Goal: Information Seeking & Learning: Learn about a topic

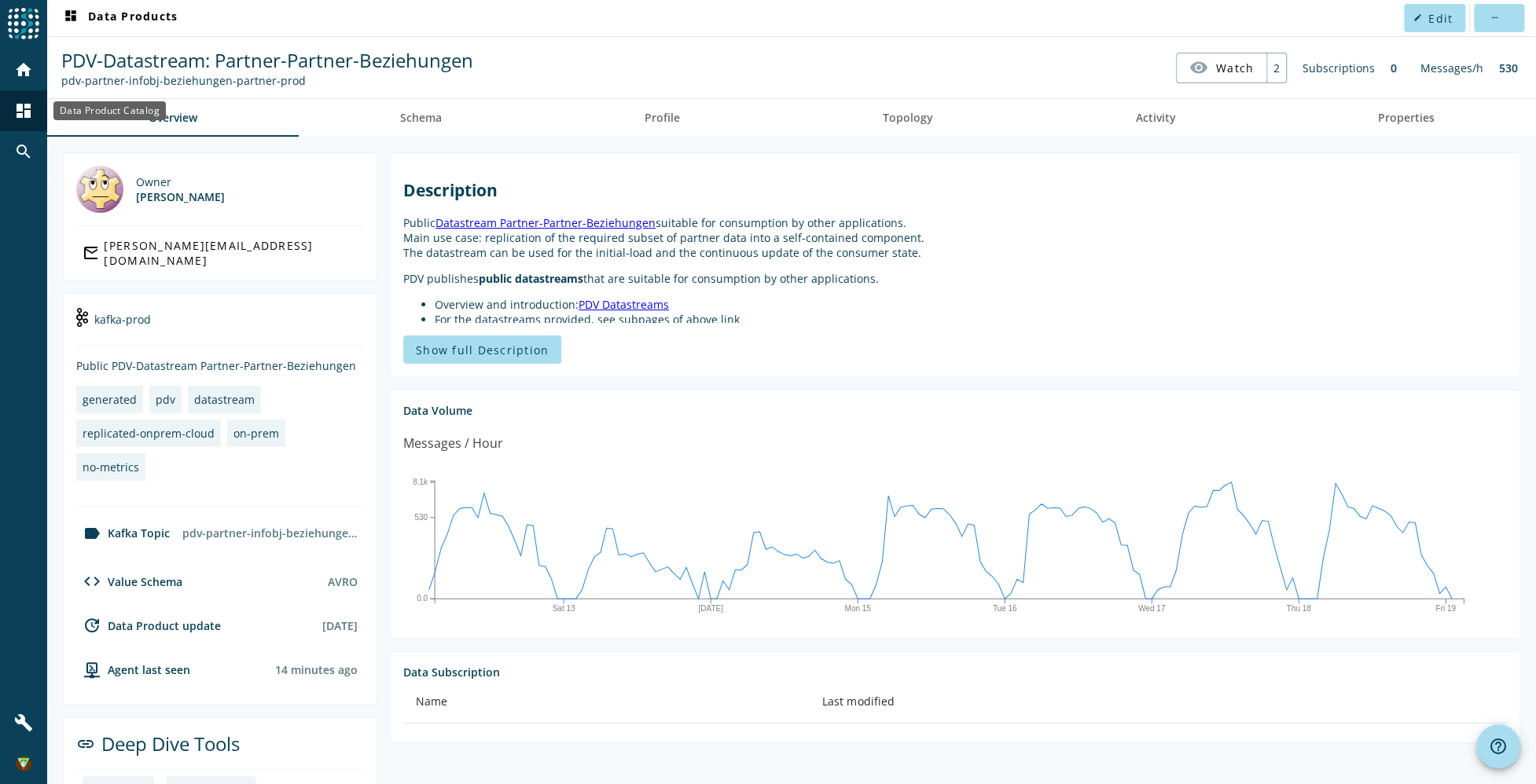
click at [20, 107] on mat-icon "dashboard" at bounding box center [24, 110] width 19 height 19
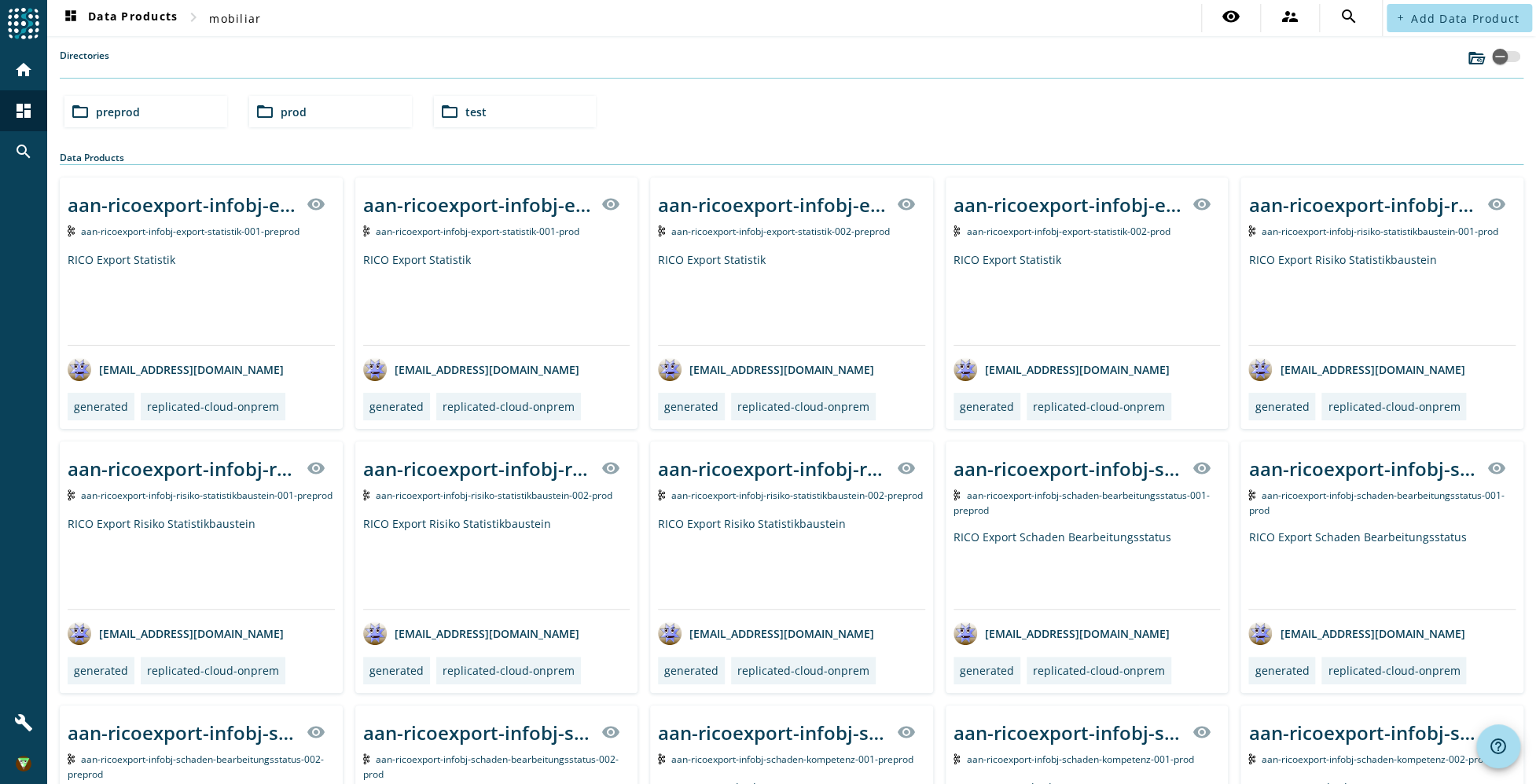
click at [142, 114] on div "folder_open preprod" at bounding box center [146, 111] width 162 height 31
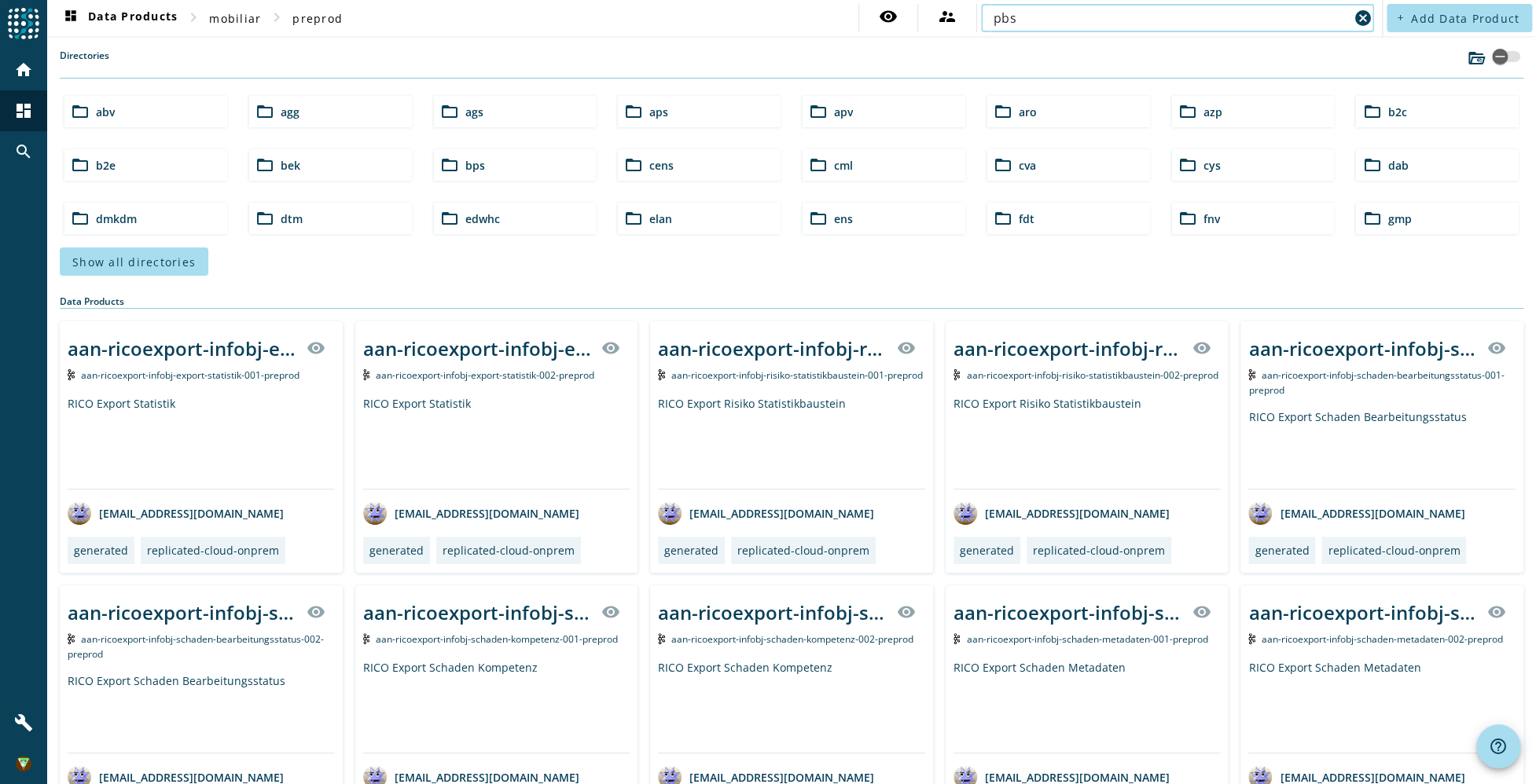
click at [1067, 80] on section "Directories folder_open abv folder_open agg folder_open ags folder_open aps fol…" at bounding box center [792, 161] width 1464 height 227
click at [1105, 26] on input "pbs" at bounding box center [1172, 17] width 356 height 19
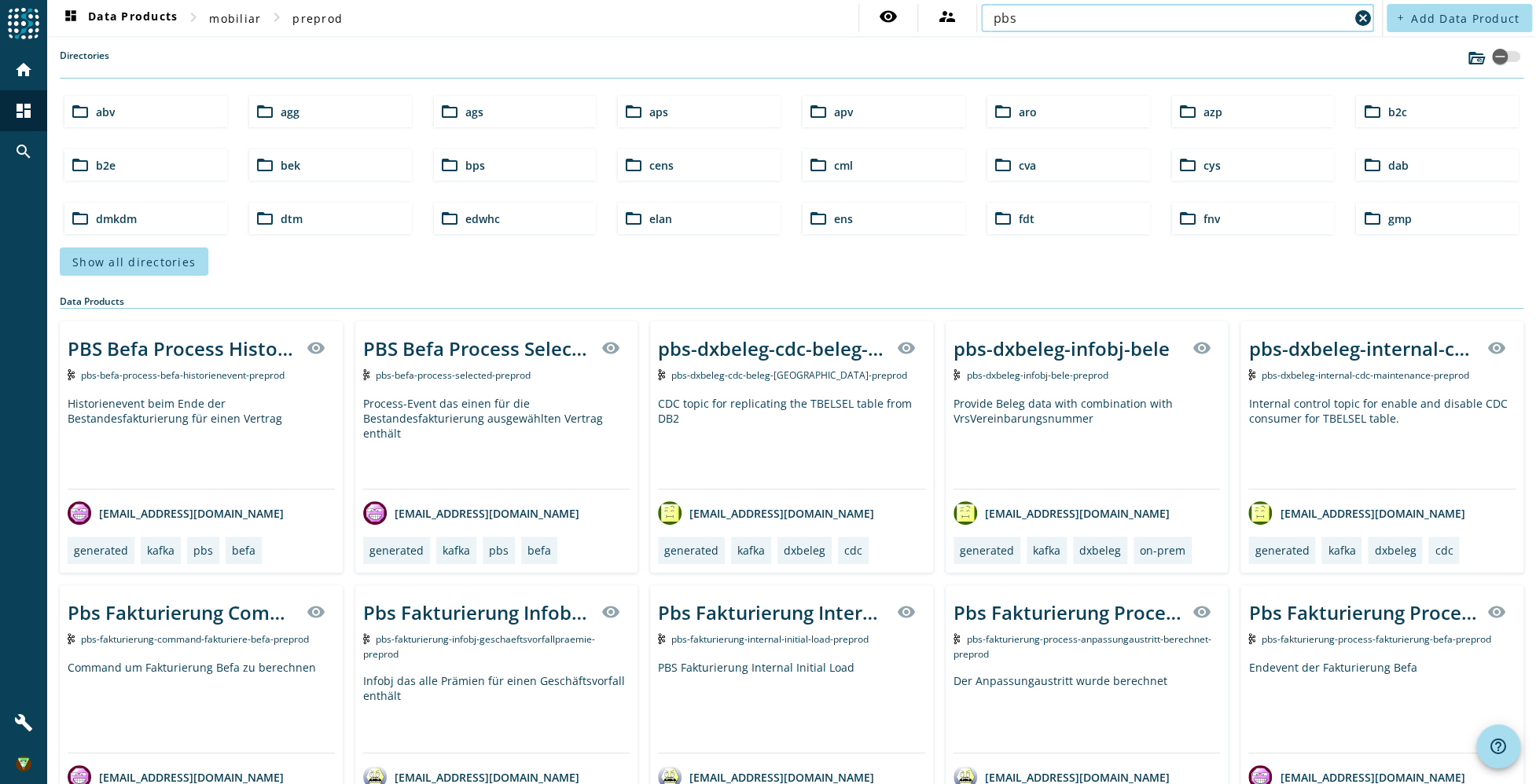
type input "pbs-dxbeleg"
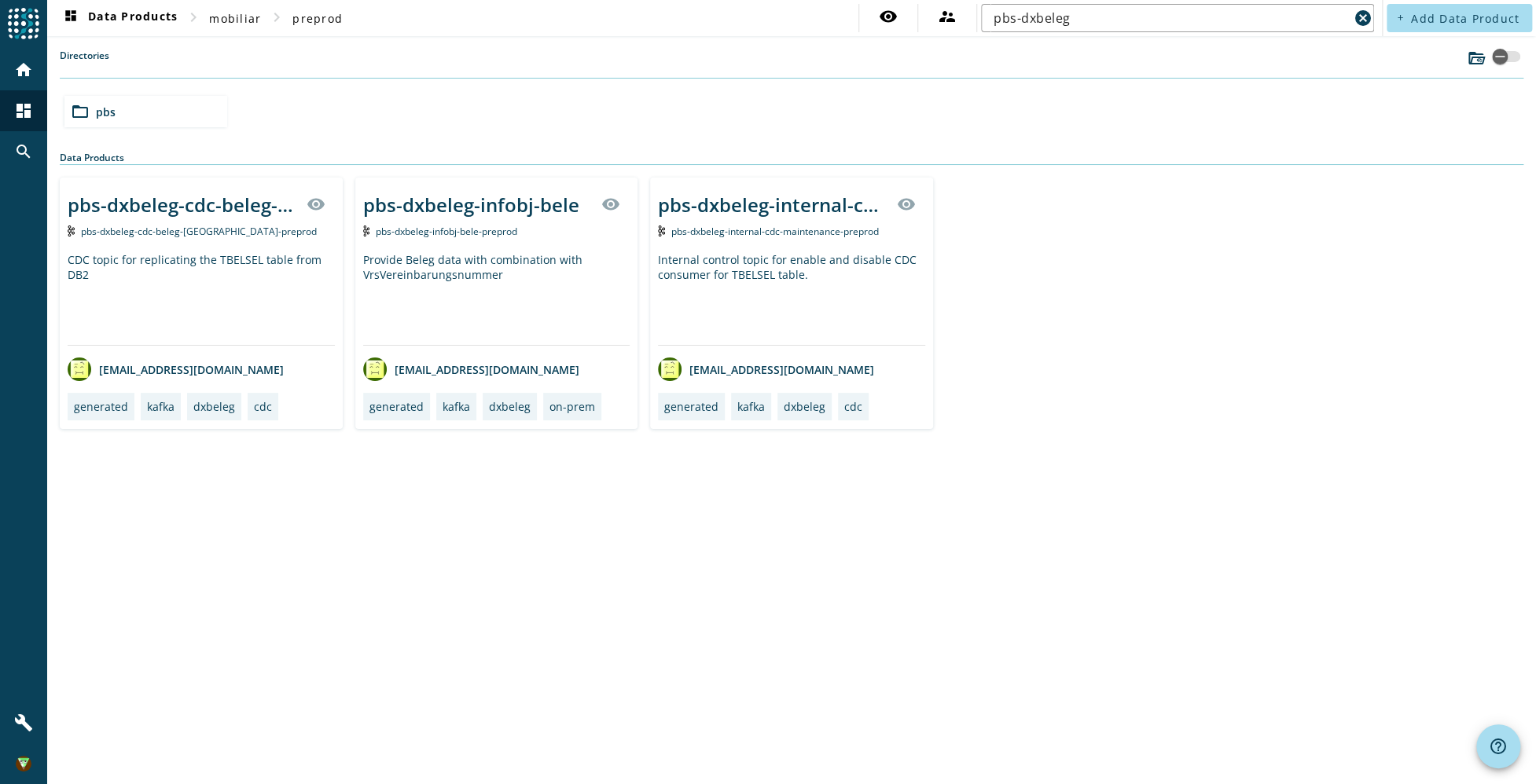
click at [545, 276] on div "Provide Beleg data with combination with VrsVereinbarungsnummer" at bounding box center [496, 299] width 267 height 93
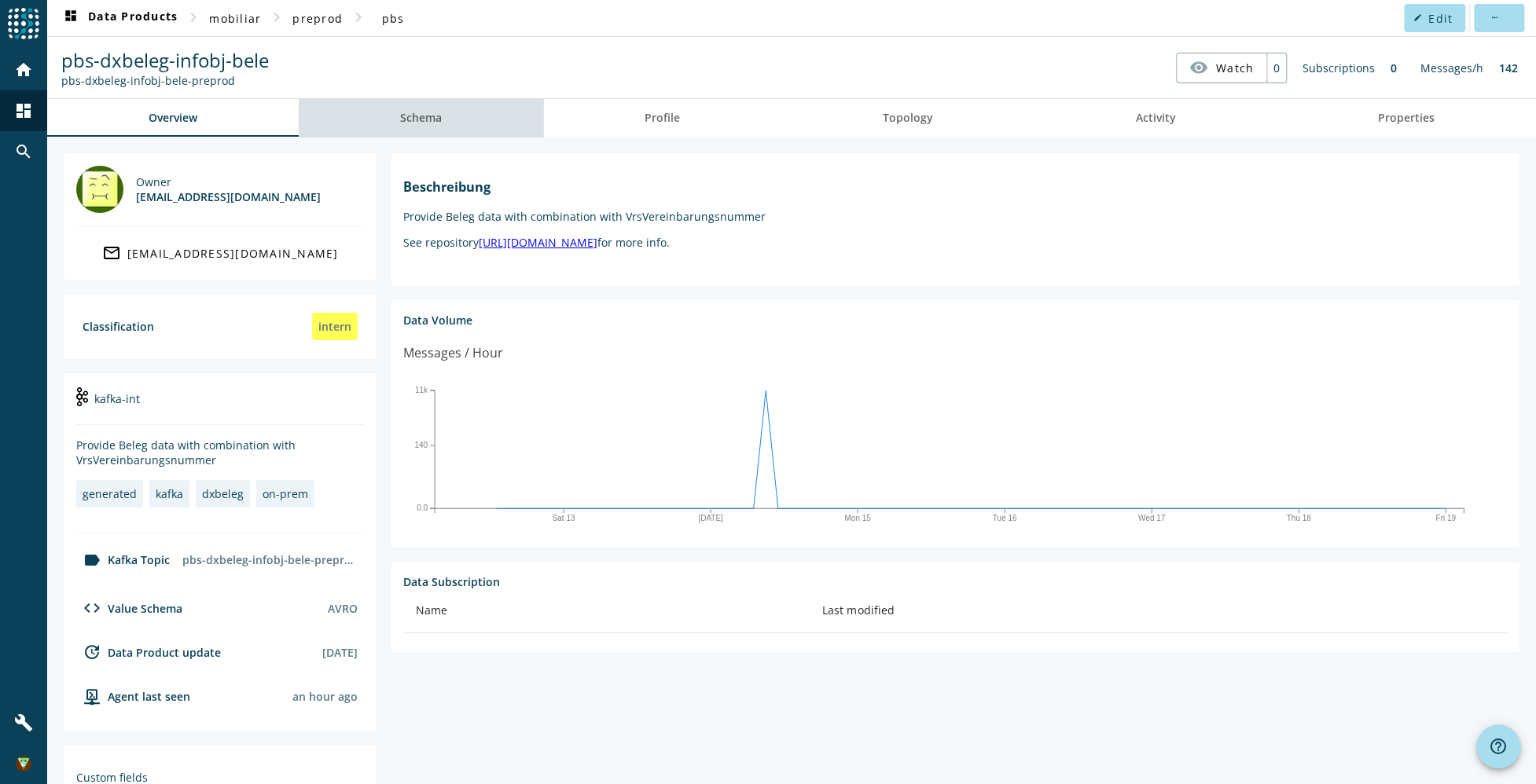
click at [441, 121] on link "Schema" at bounding box center [421, 118] width 244 height 37
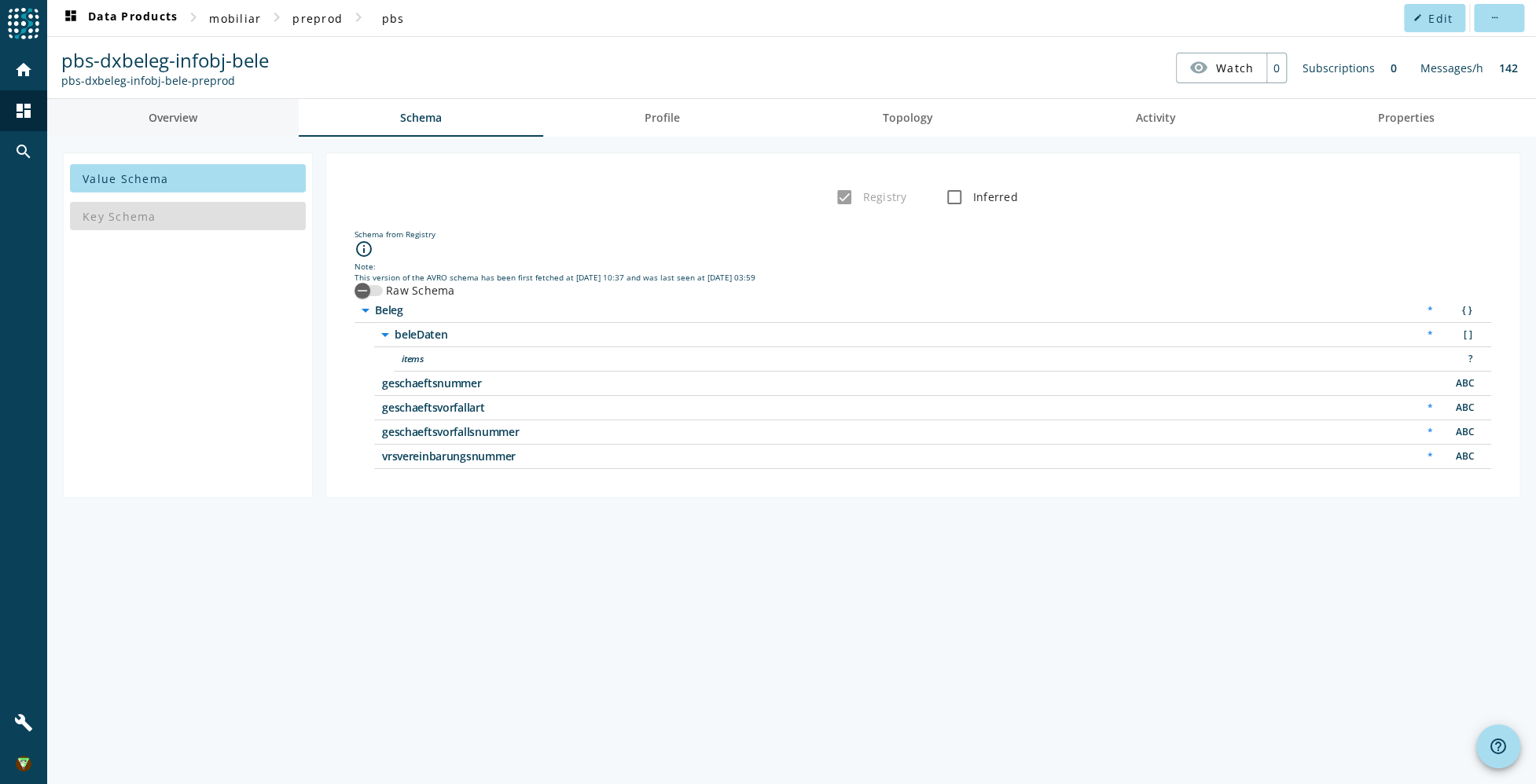
click at [199, 118] on link "Overview" at bounding box center [173, 118] width 252 height 37
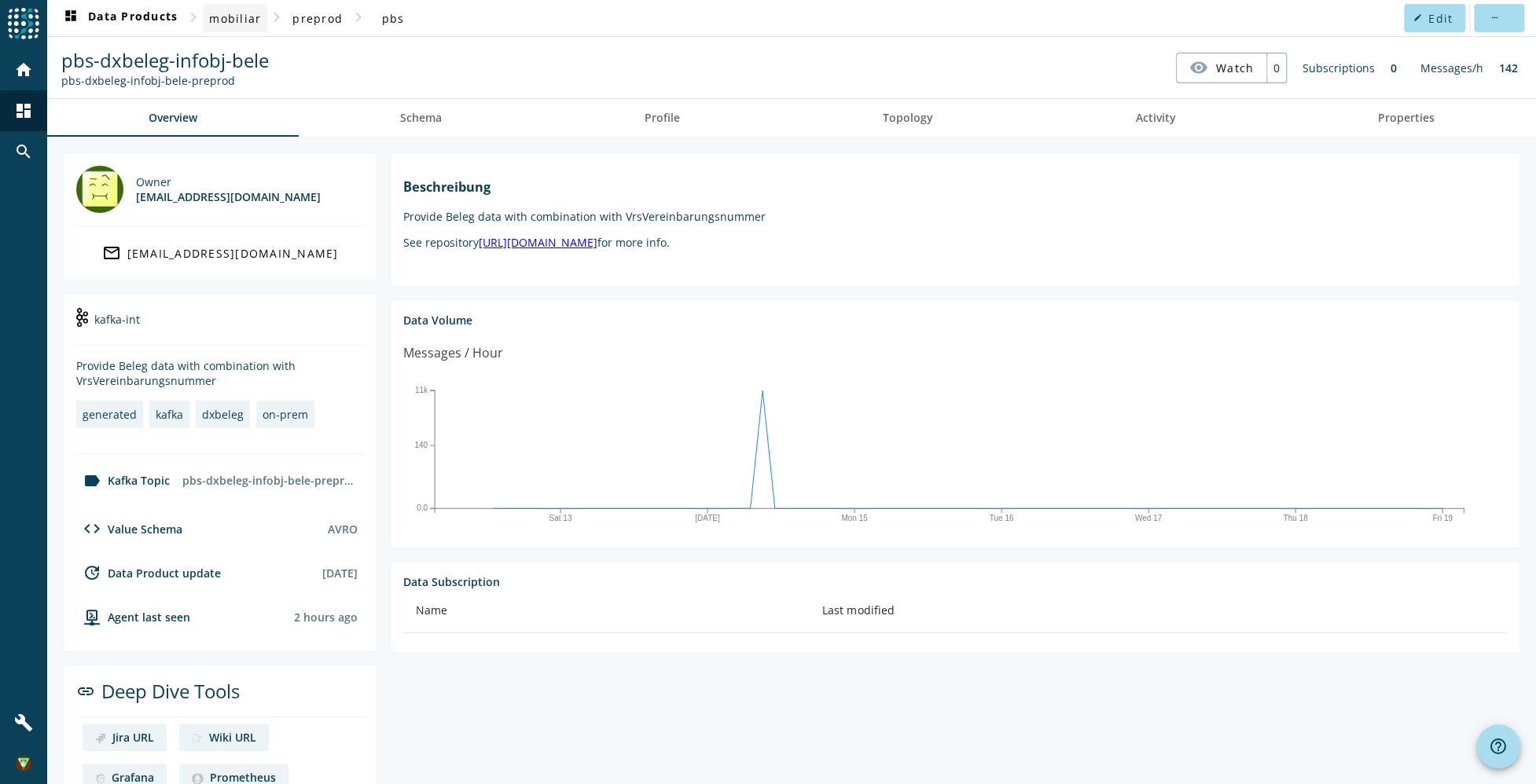
click at [238, 15] on span "mobiliar" at bounding box center [234, 18] width 52 height 15
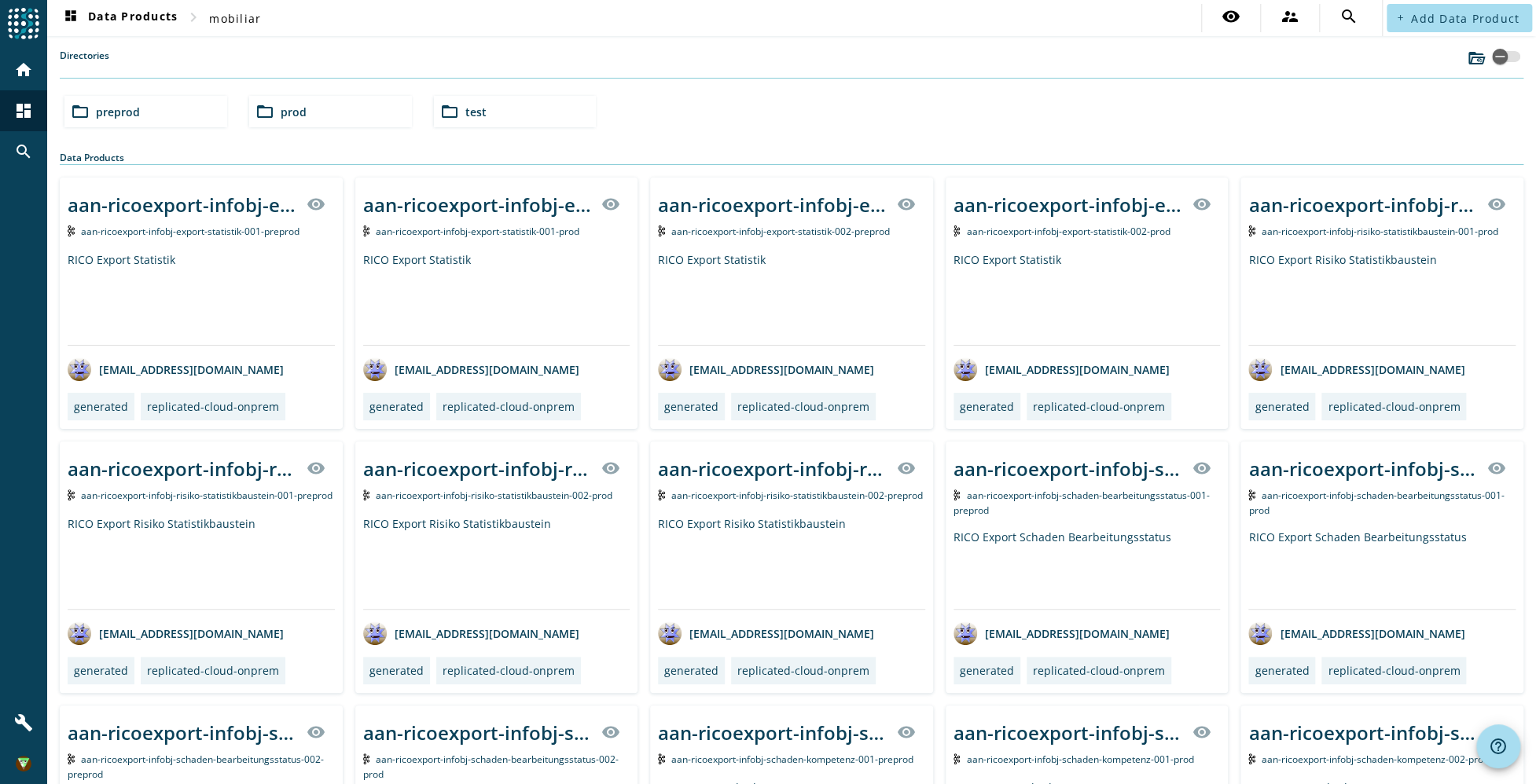
click at [358, 117] on div "folder_open prod" at bounding box center [330, 111] width 162 height 31
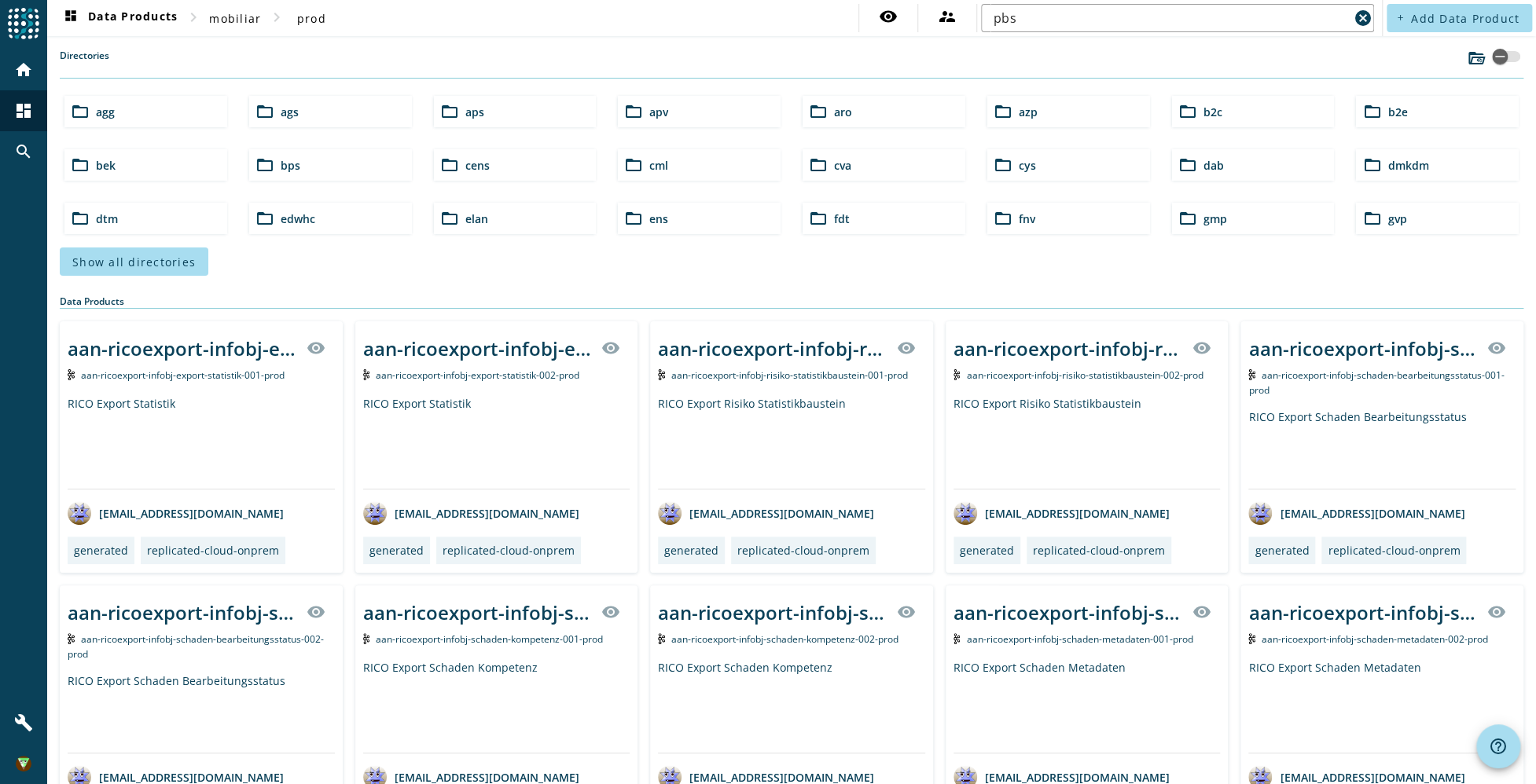
click at [1102, 75] on div "Directories" at bounding box center [792, 63] width 1464 height 30
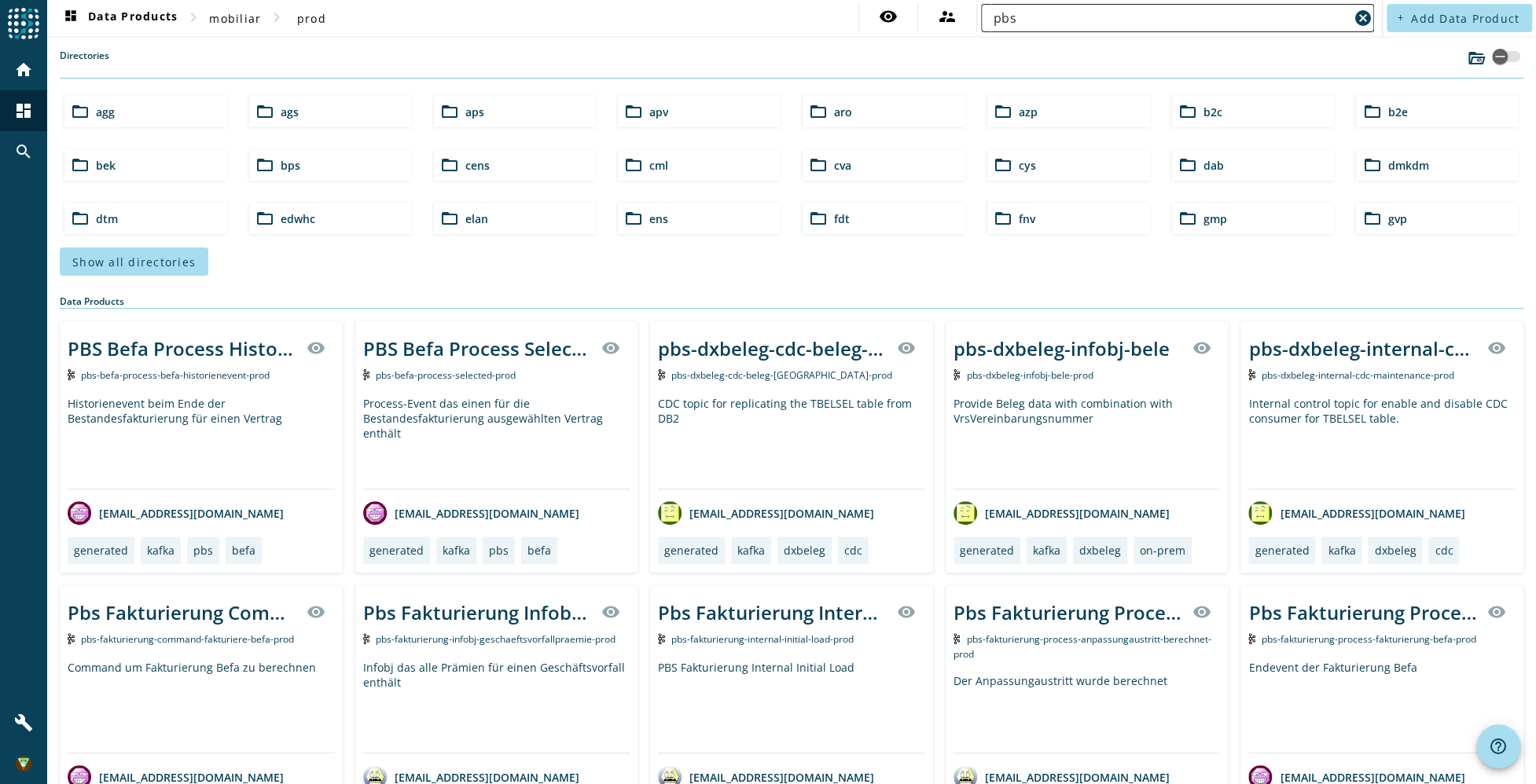
click at [1095, 30] on div "pbs" at bounding box center [1172, 17] width 356 height 28
click at [1094, 22] on input "pbs" at bounding box center [1172, 17] width 356 height 19
type input "pbs-dxbeleg"
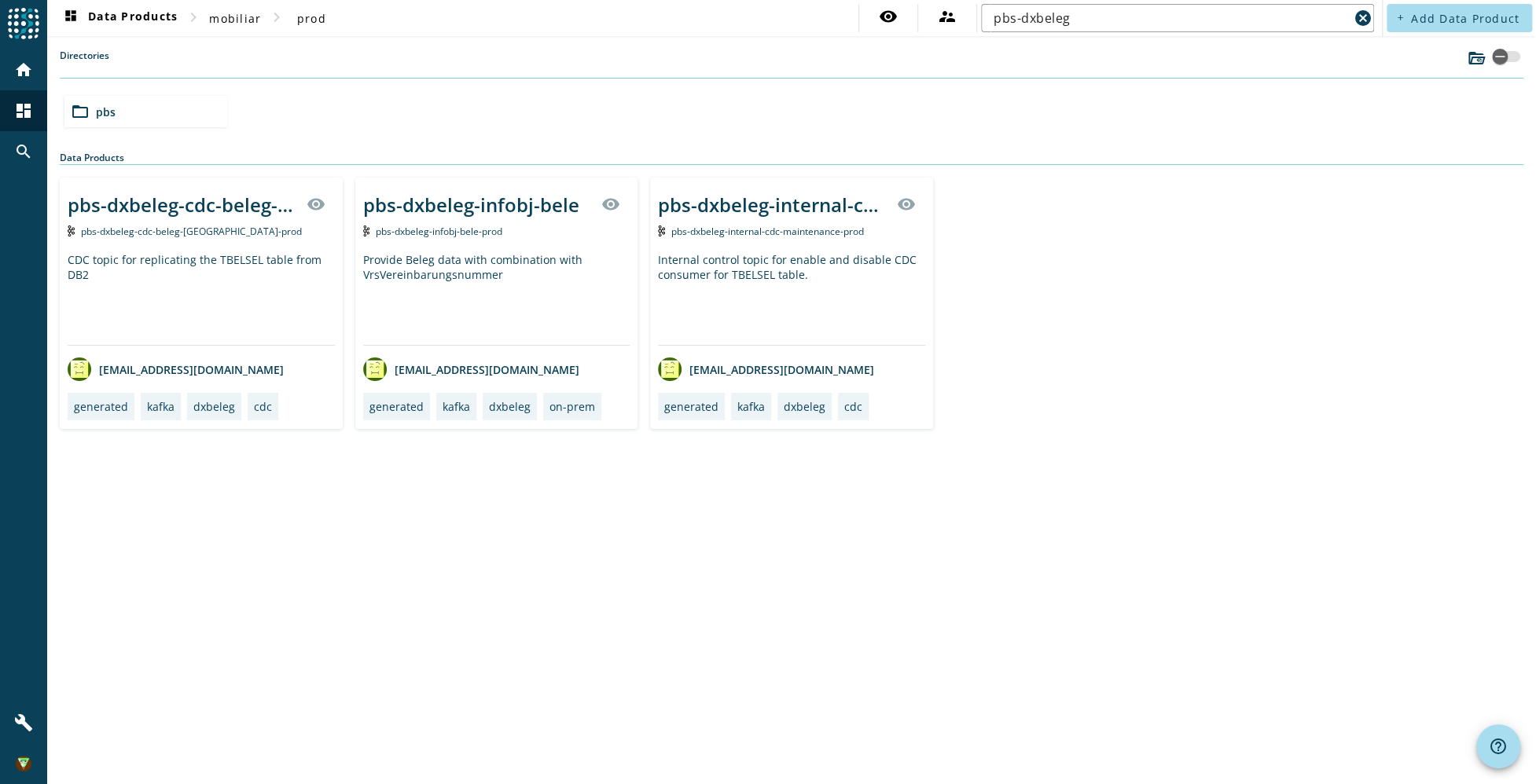
click at [551, 275] on div "Provide Beleg data with combination with VrsVereinbarungsnummer" at bounding box center [496, 299] width 267 height 93
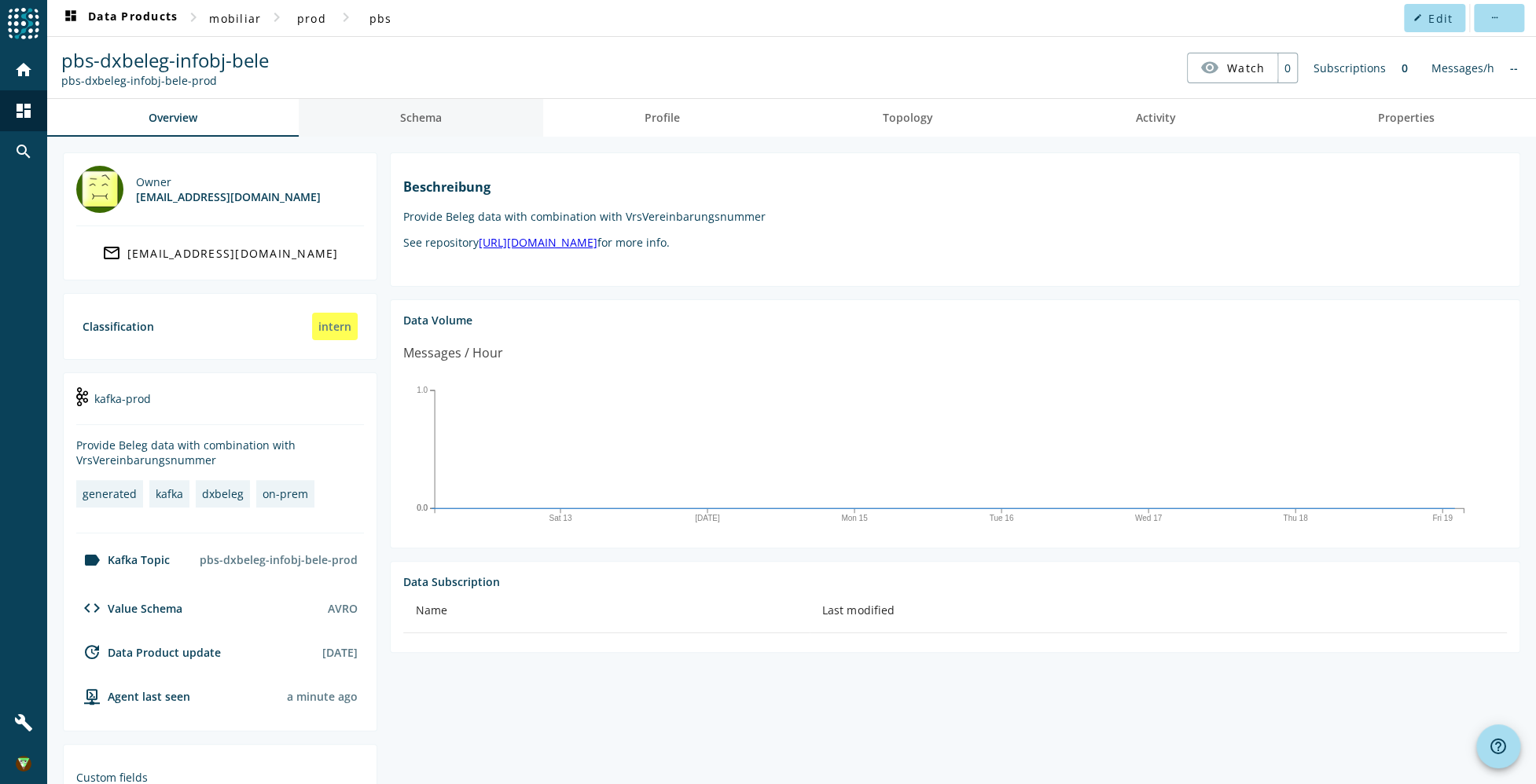
click at [457, 122] on link "Schema" at bounding box center [421, 118] width 244 height 37
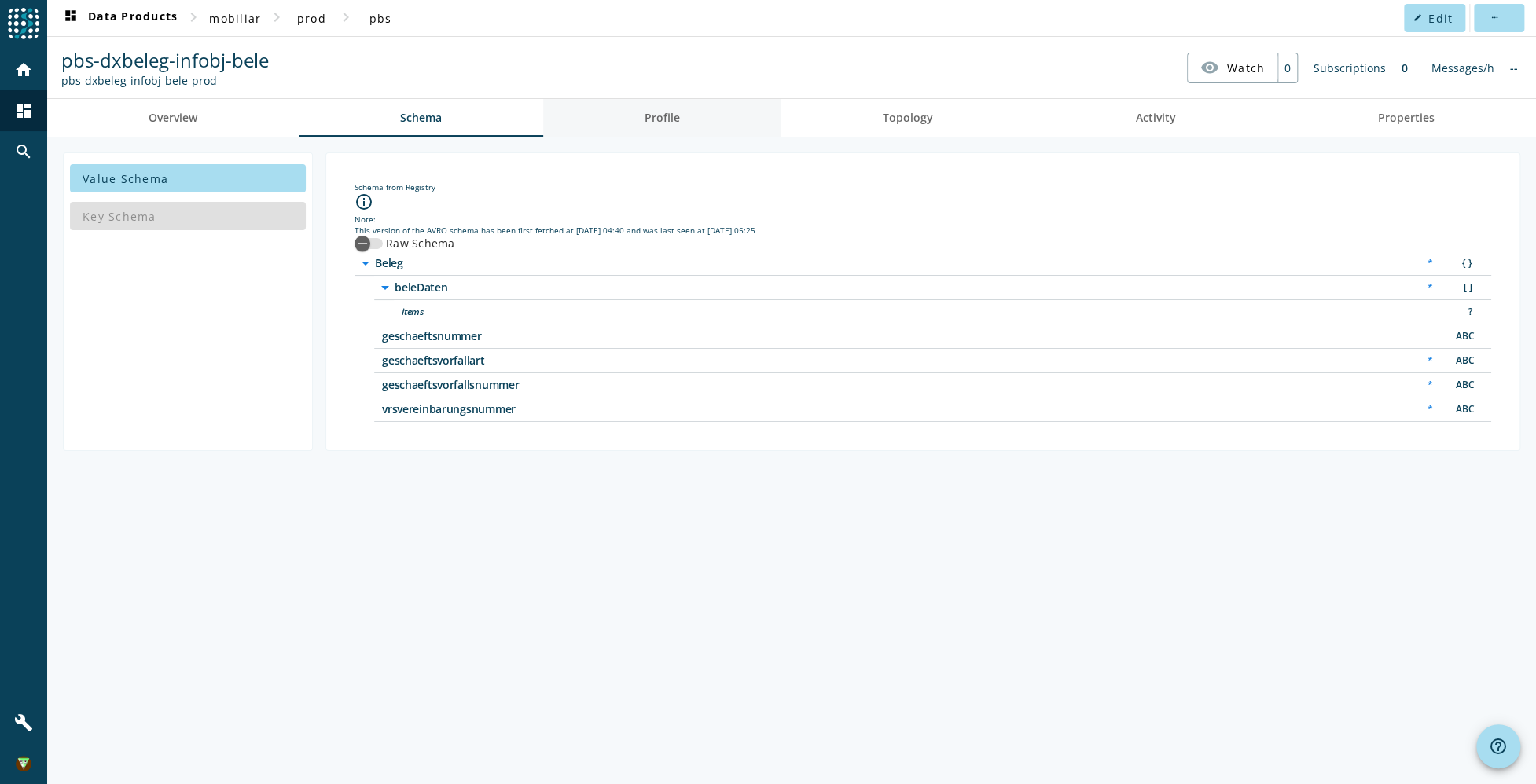
click at [680, 117] on span "Profile" at bounding box center [662, 118] width 36 height 11
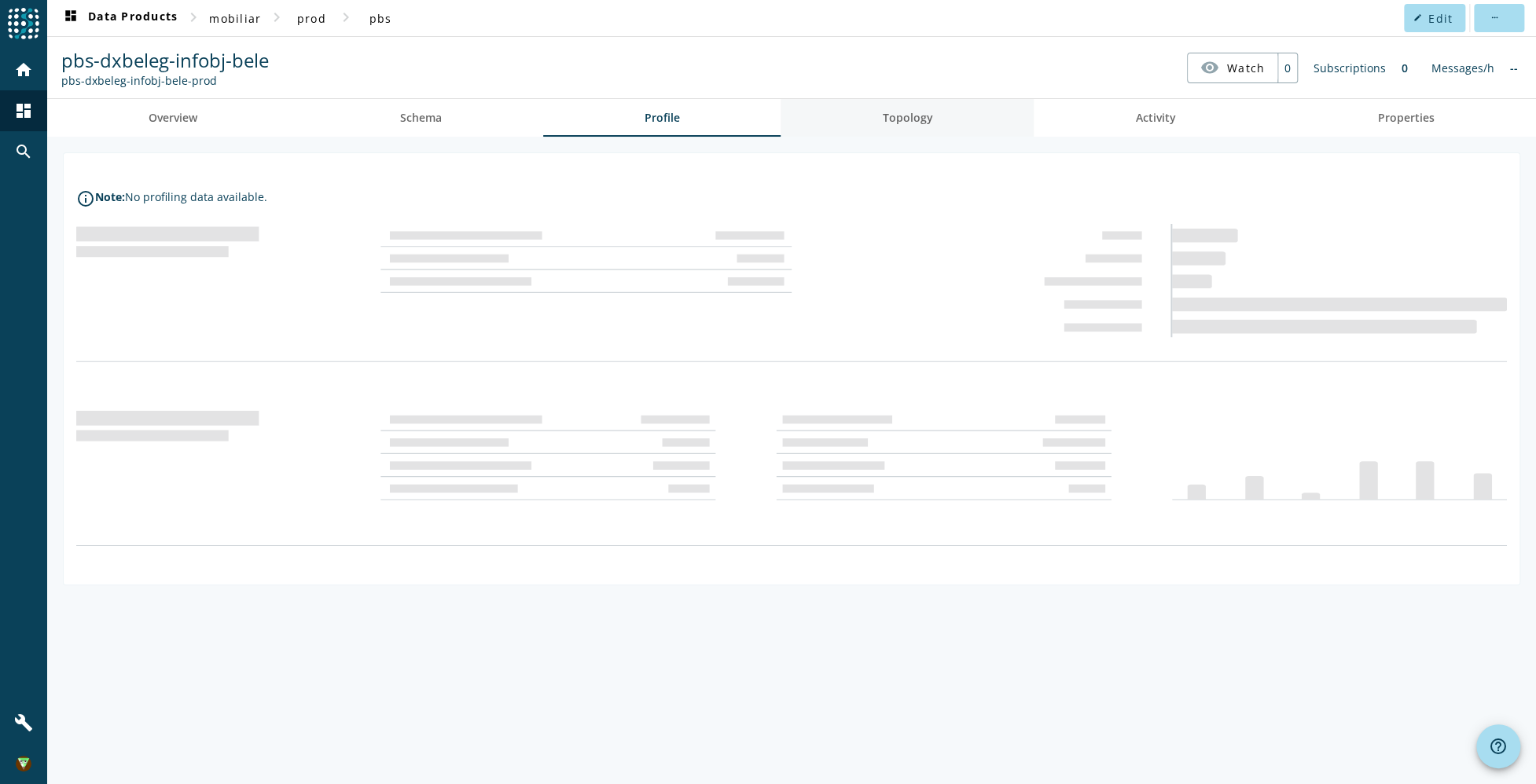
click at [892, 114] on span "Topology" at bounding box center [907, 118] width 50 height 11
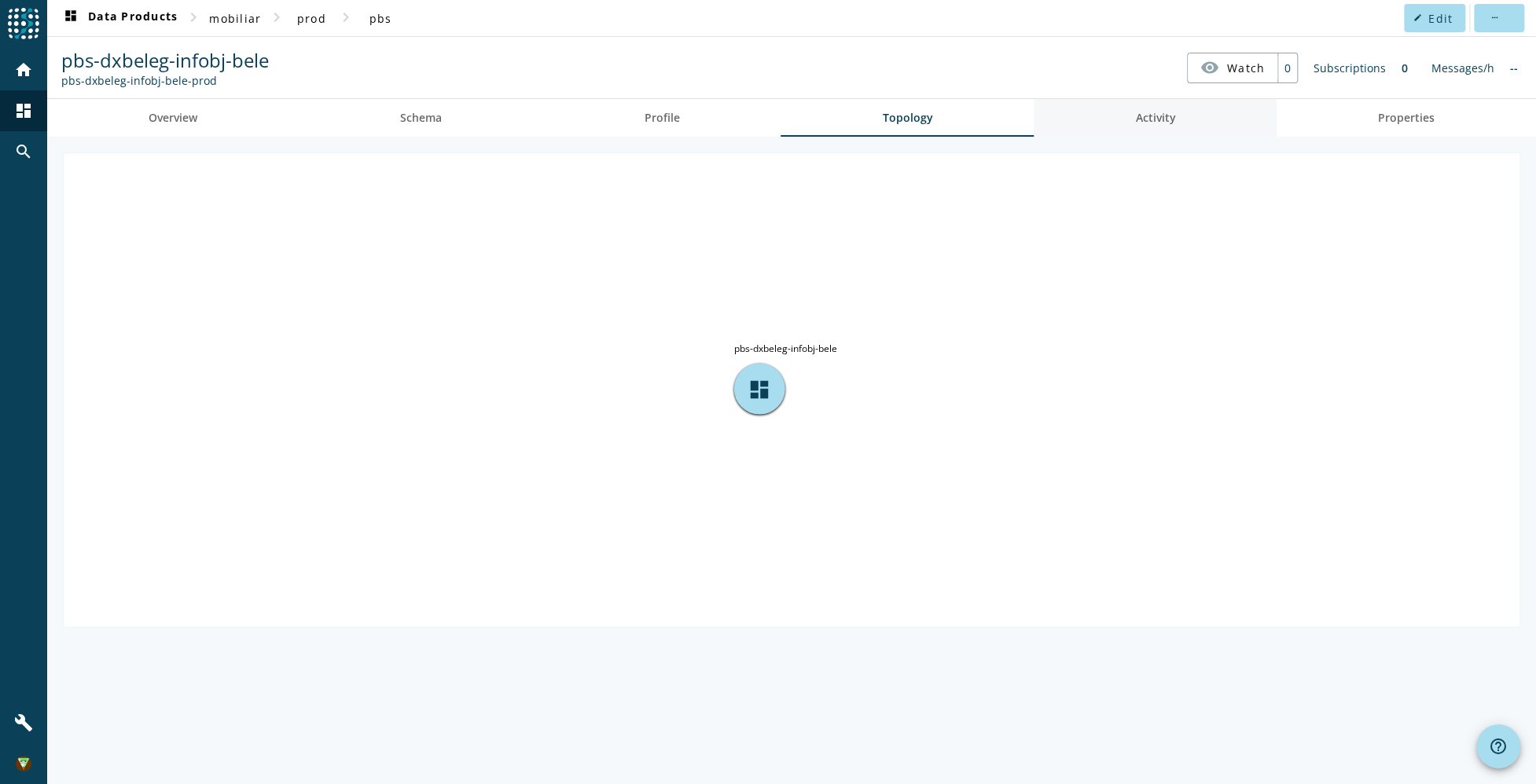
click at [1184, 129] on link "Activity" at bounding box center [1156, 118] width 243 height 37
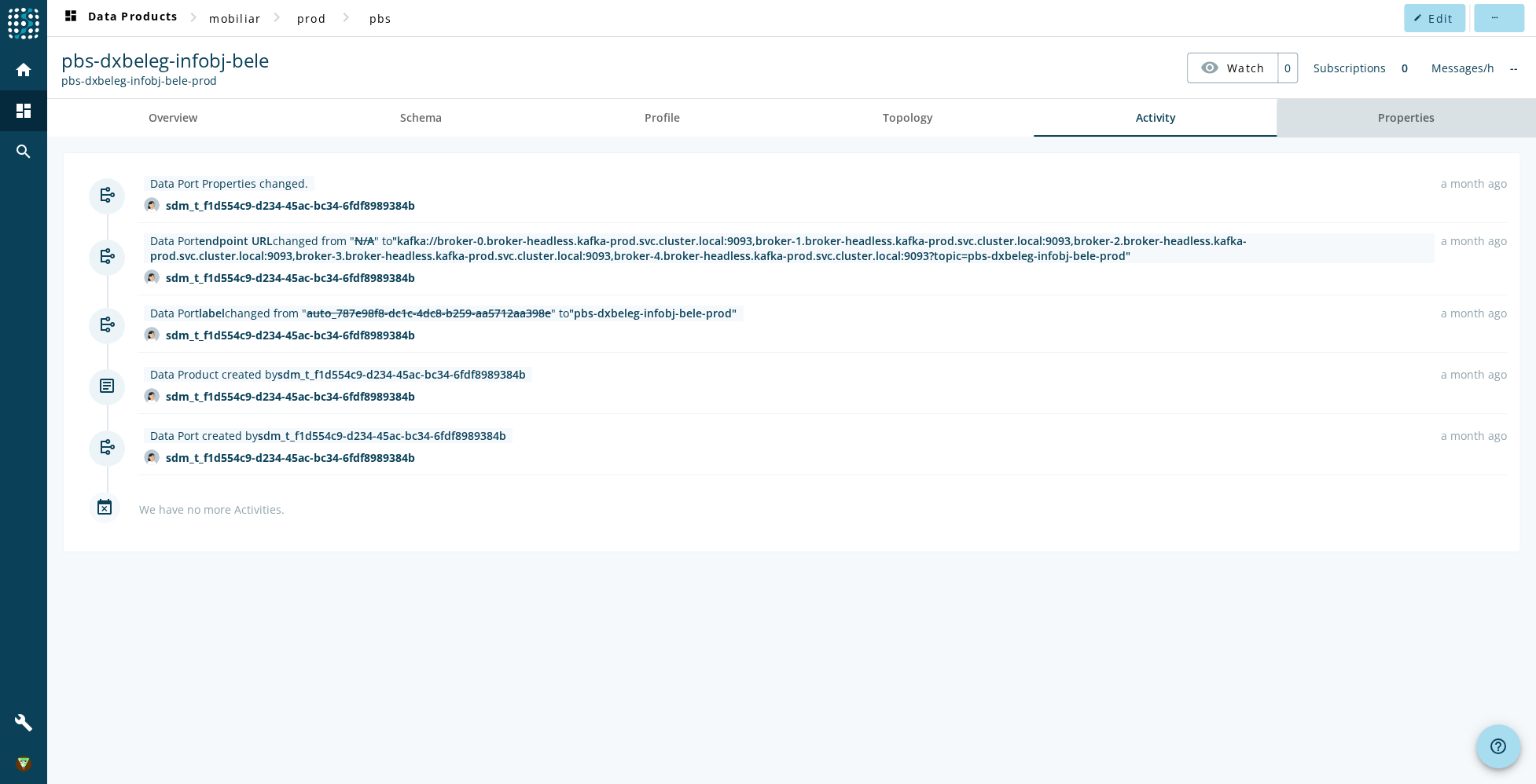
click at [1445, 119] on link "Properties" at bounding box center [1406, 118] width 259 height 37
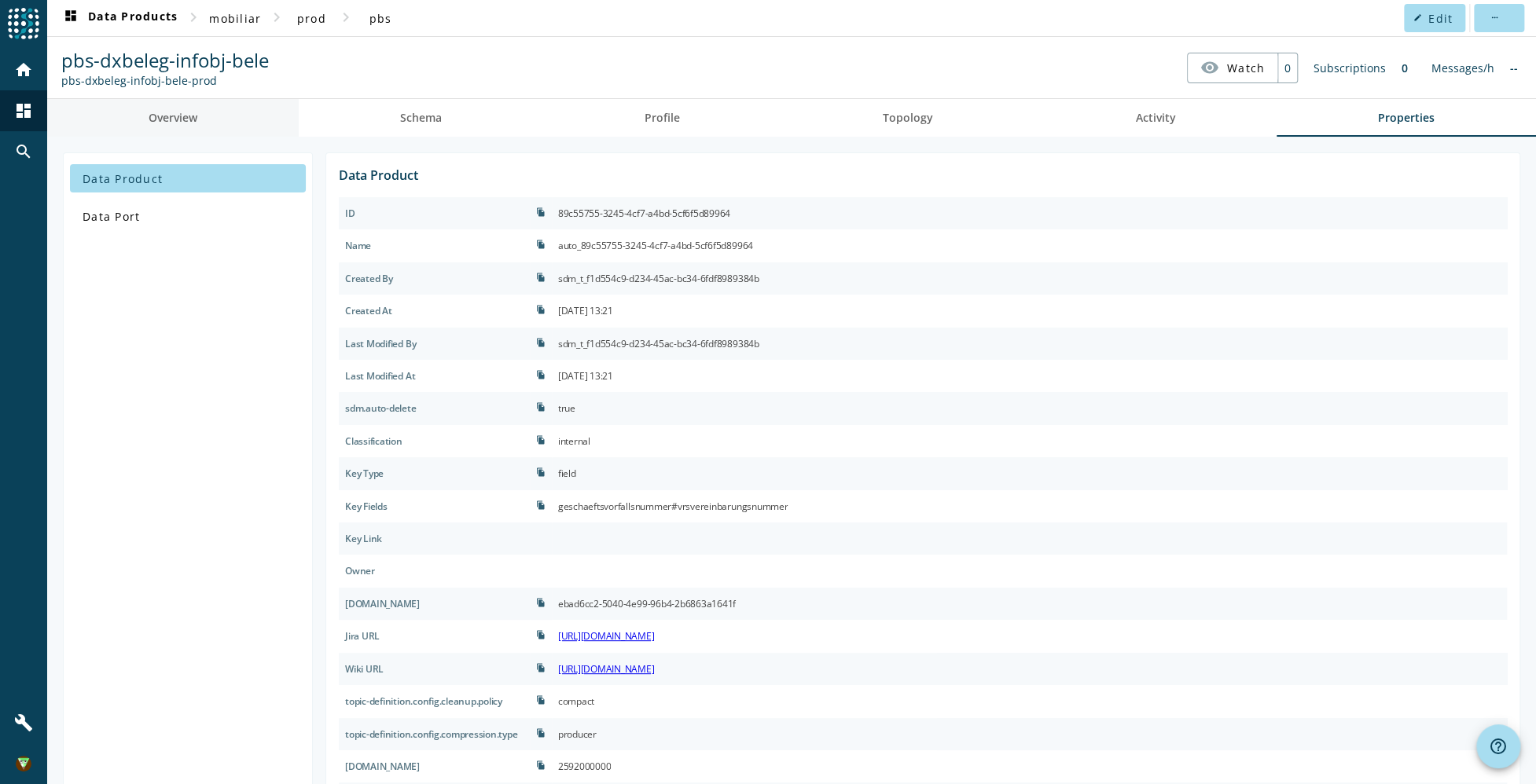
click at [246, 109] on link "Overview" at bounding box center [173, 118] width 252 height 37
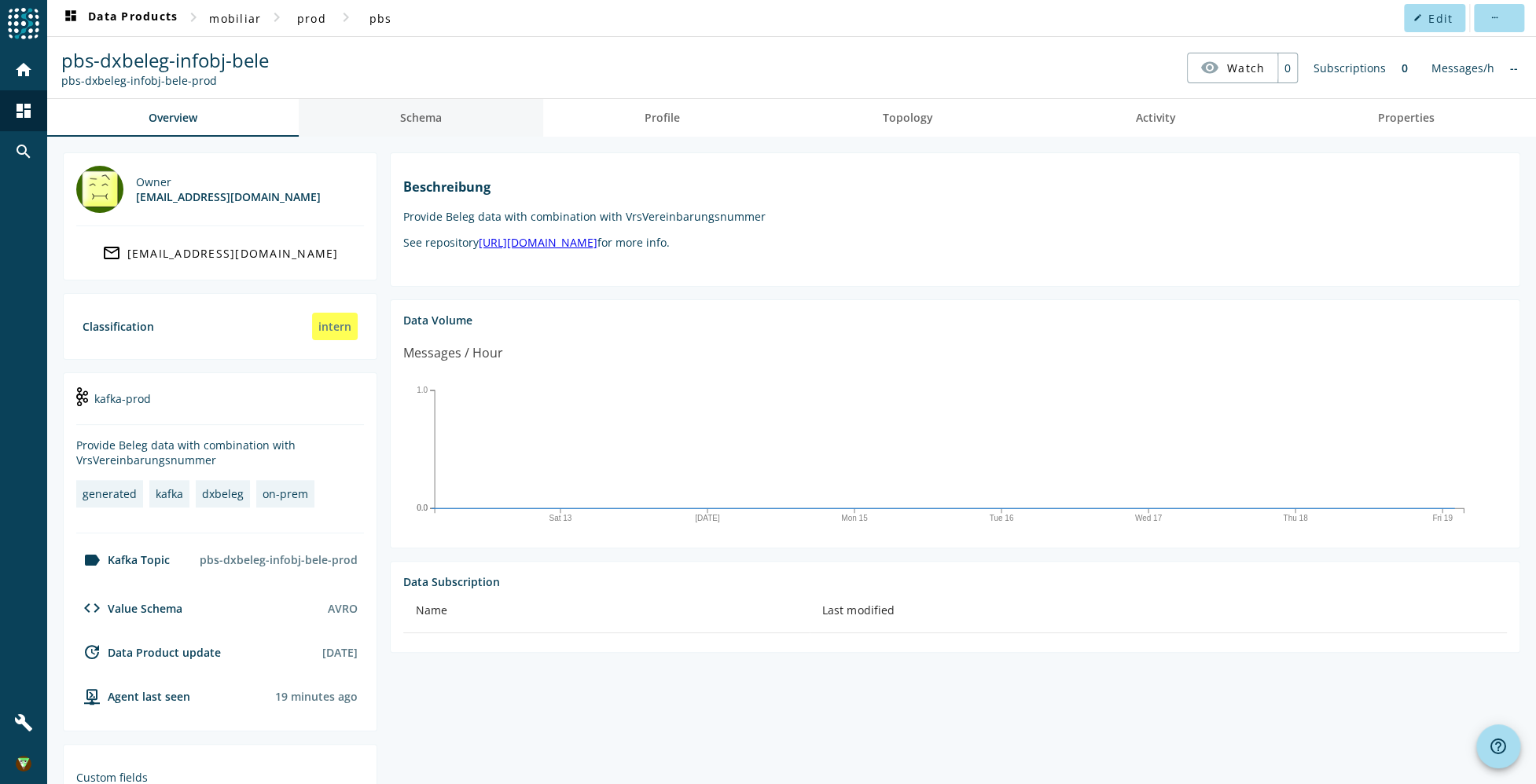
click at [452, 115] on link "Schema" at bounding box center [421, 118] width 244 height 37
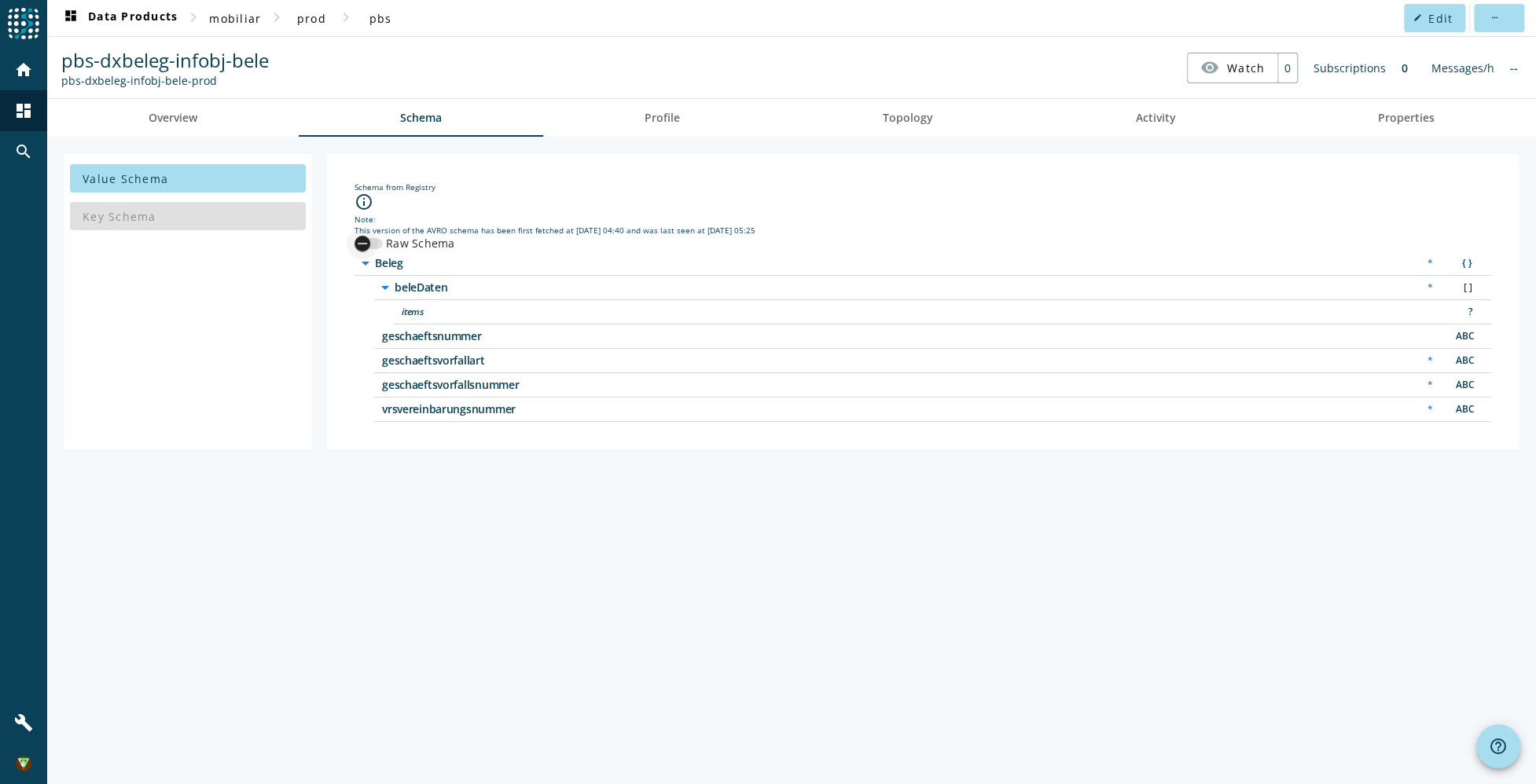
click at [373, 242] on div "button" at bounding box center [362, 243] width 31 height 31
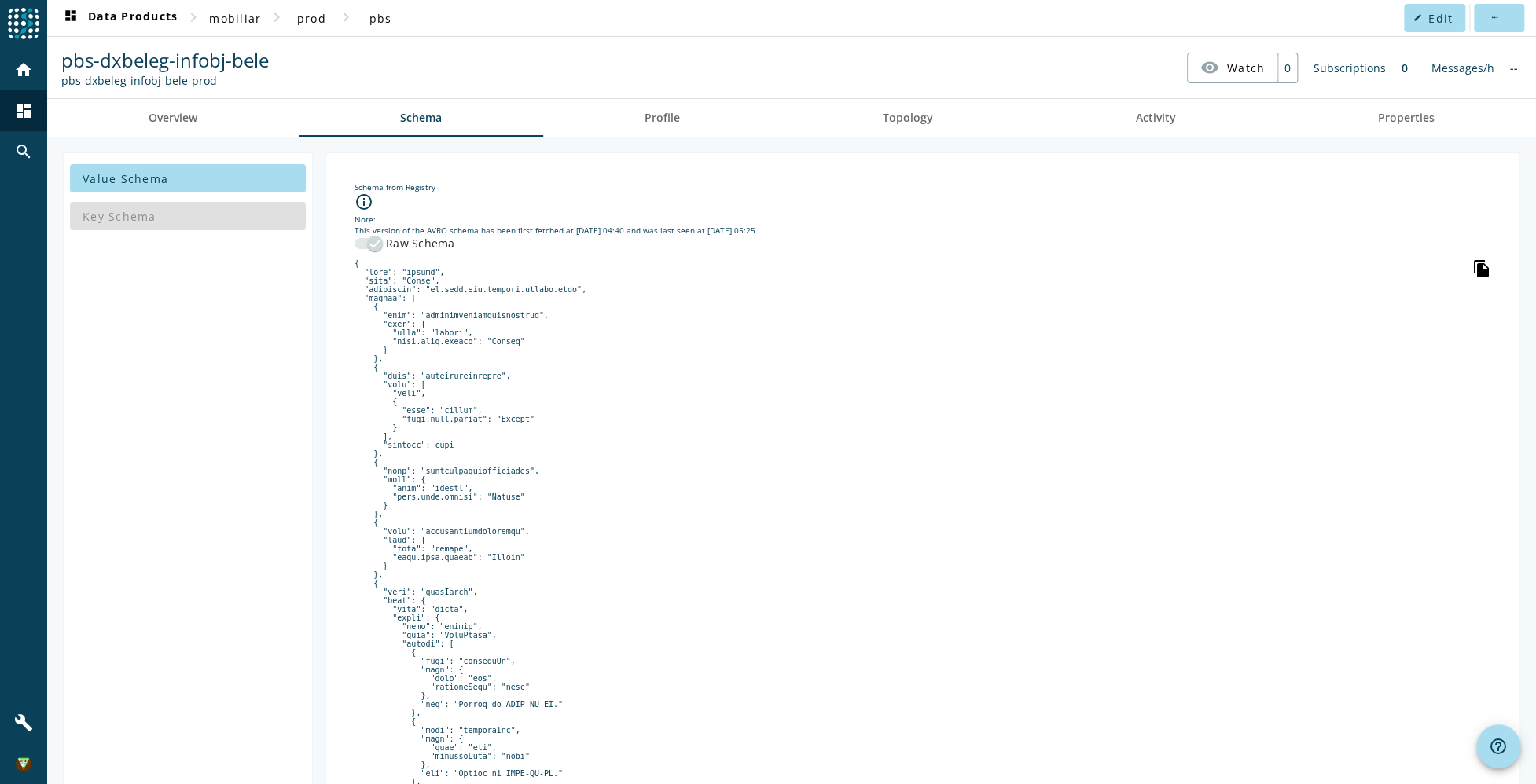
click at [1474, 269] on icon "file_copy" at bounding box center [1482, 268] width 19 height 19
